Goal: Task Accomplishment & Management: Manage account settings

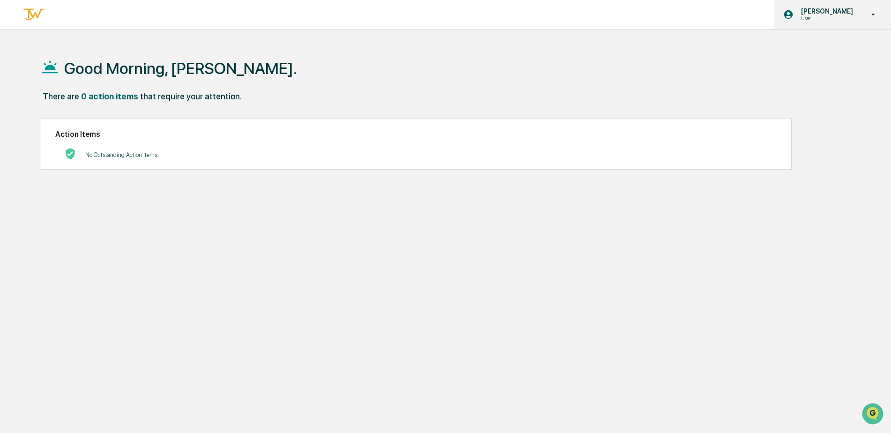
click at [822, 6] on div "Sara Sparks User" at bounding box center [832, 14] width 117 height 29
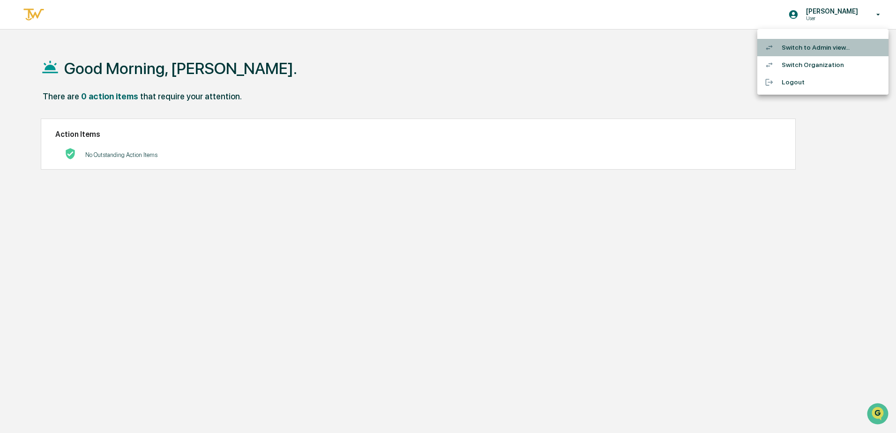
click at [810, 48] on li "Switch to Admin view..." at bounding box center [822, 47] width 131 height 17
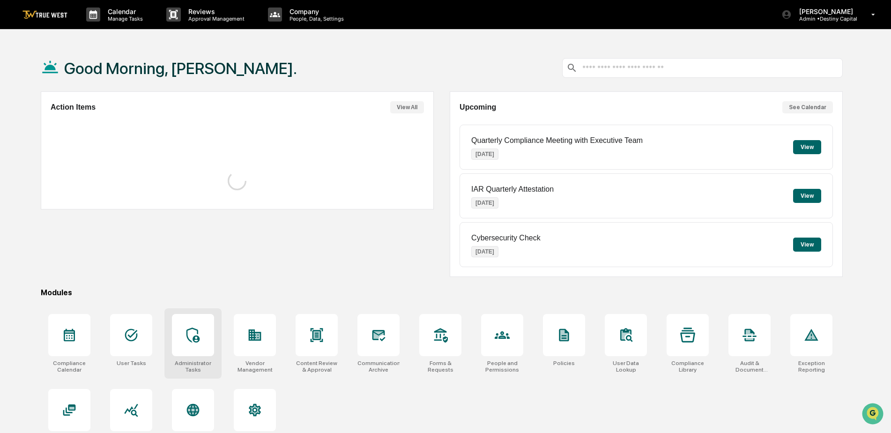
click at [201, 343] on div at bounding box center [193, 335] width 42 height 42
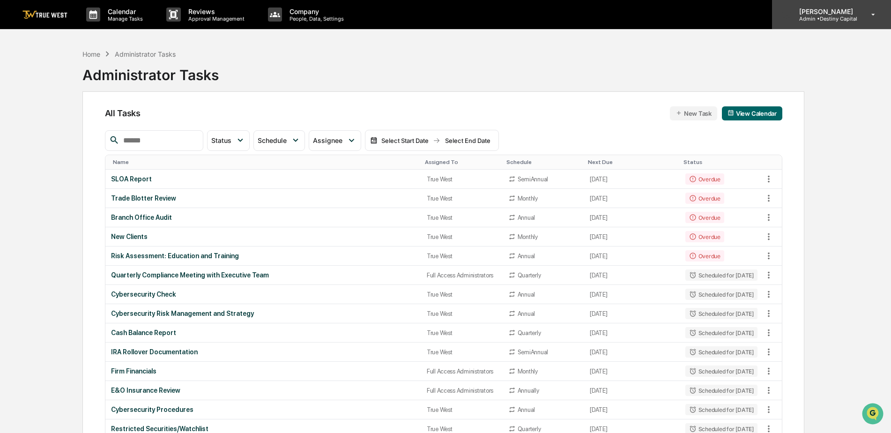
click at [835, 15] on p "Admin • Destiny Capital" at bounding box center [825, 18] width 66 height 7
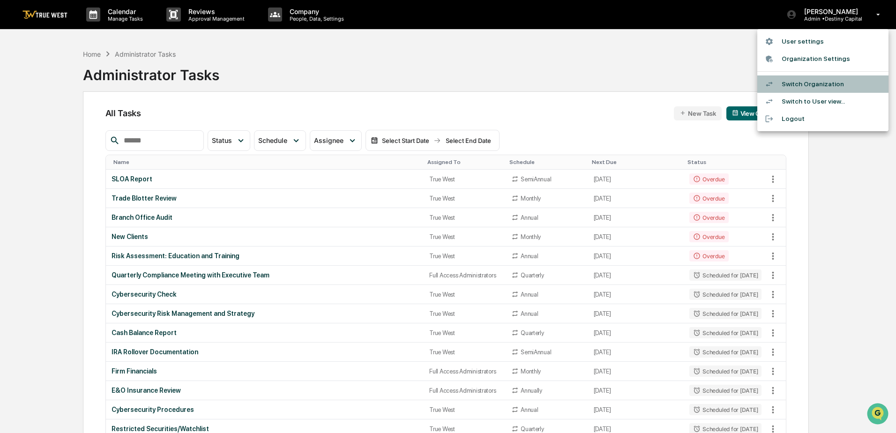
click at [789, 82] on li "Switch Organization" at bounding box center [822, 83] width 131 height 17
